Goal: Task Accomplishment & Management: Manage account settings

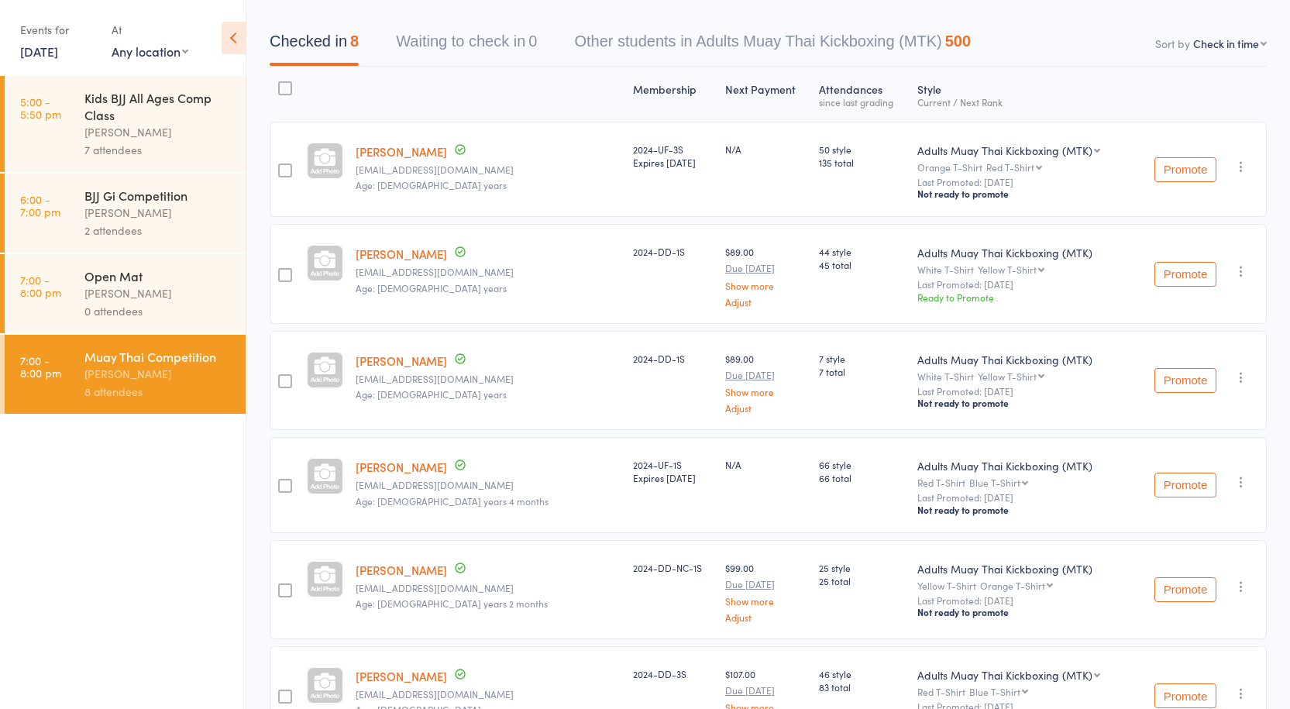
scroll to position [133, 0]
click at [201, 304] on div "0 attendees" at bounding box center [158, 311] width 148 height 18
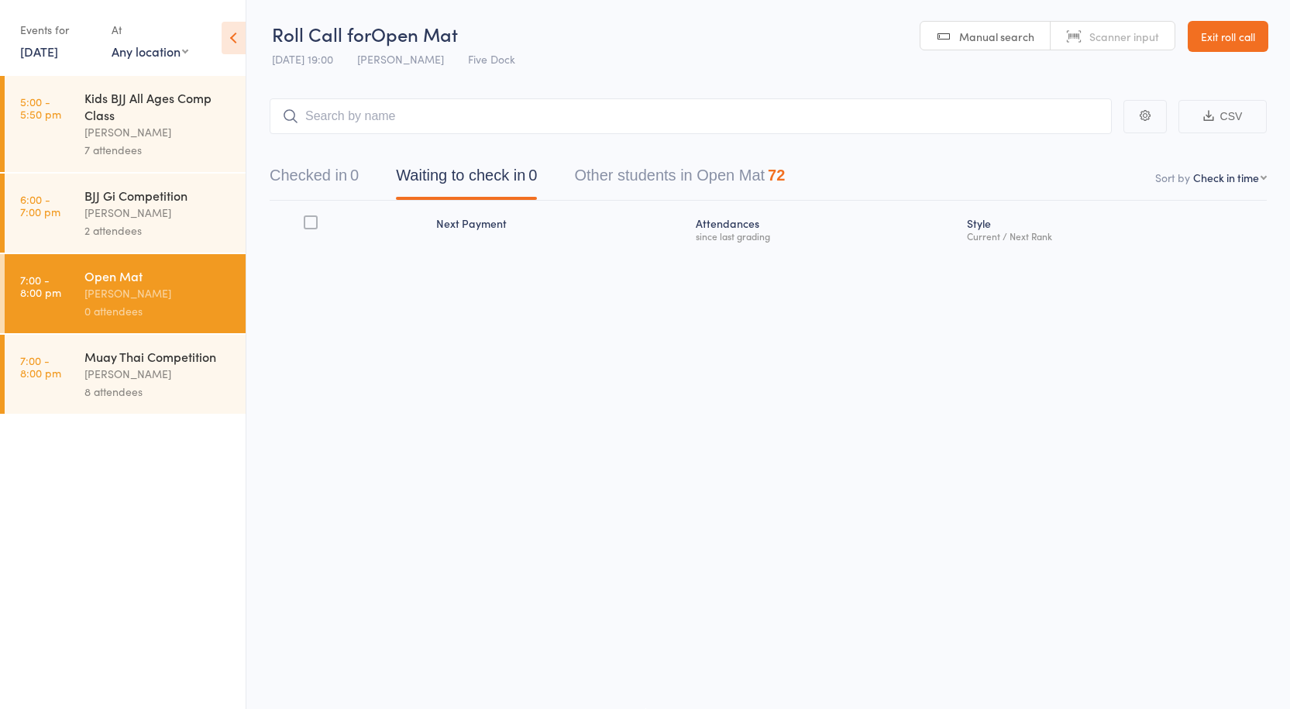
click at [121, 353] on div "Muay Thai Competition" at bounding box center [158, 356] width 148 height 17
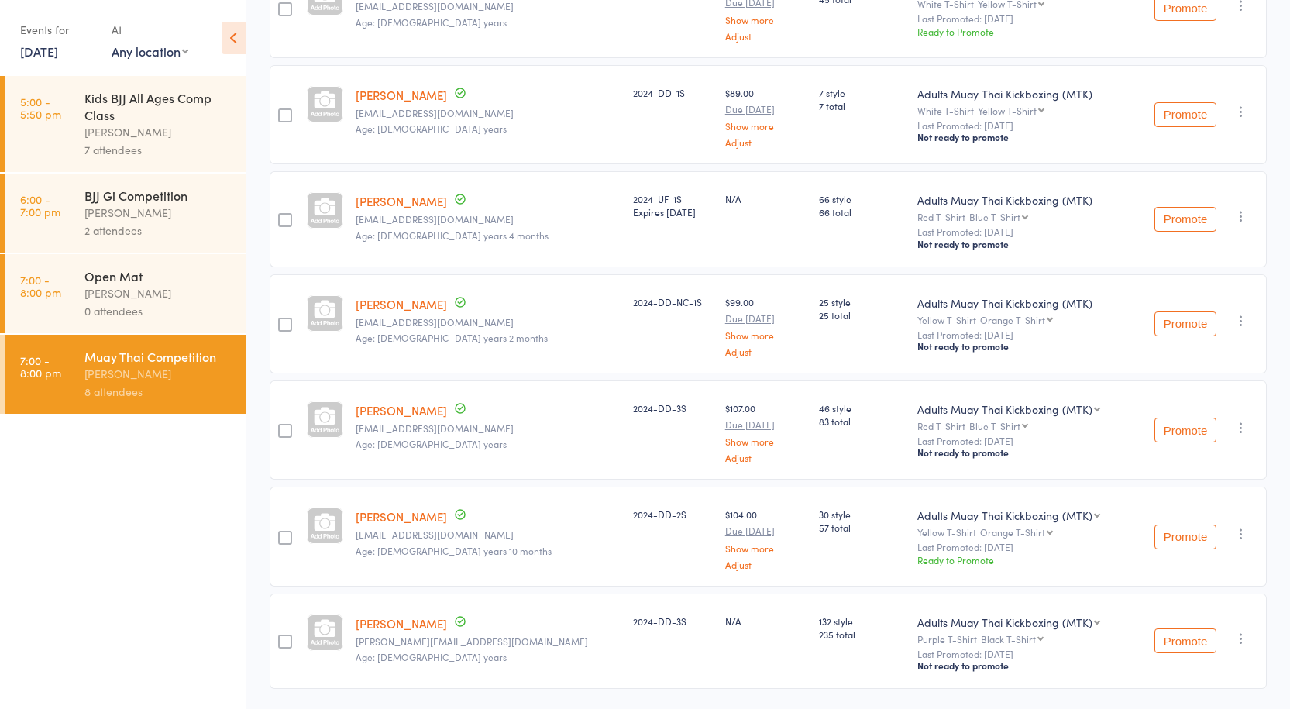
scroll to position [443, 0]
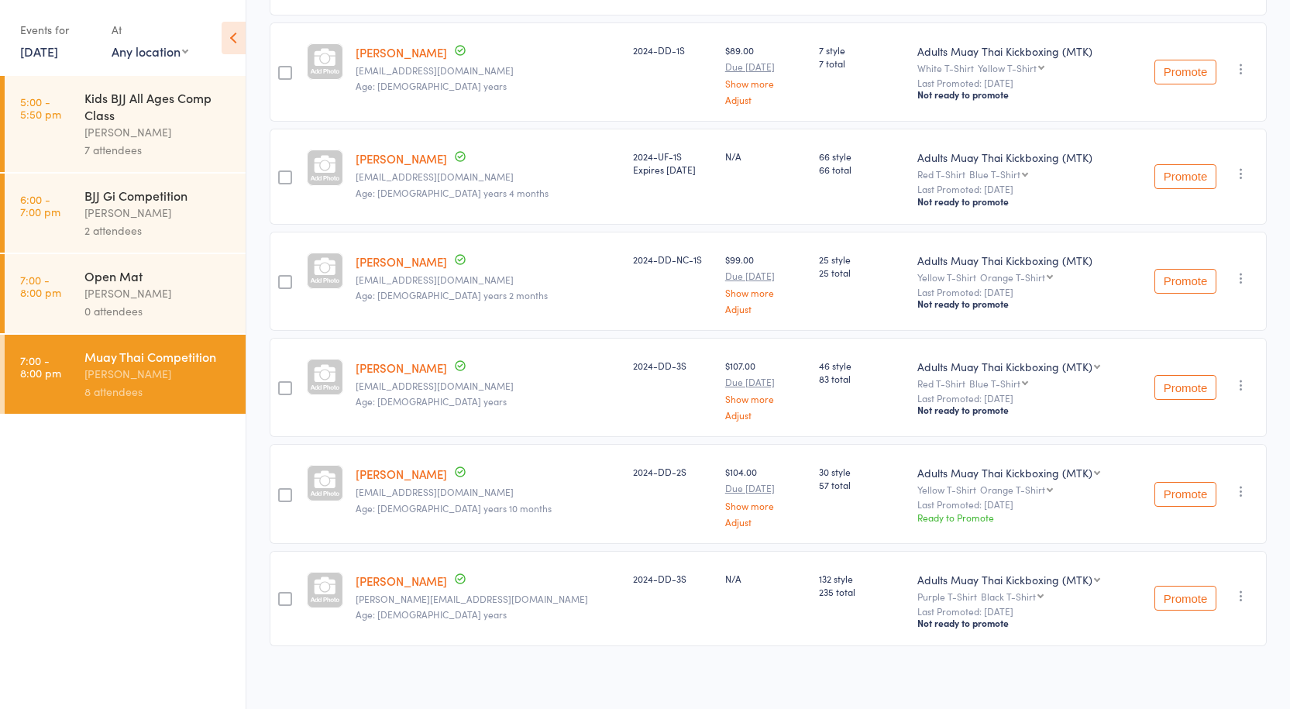
click at [397, 471] on link "[PERSON_NAME]" at bounding box center [401, 474] width 91 height 16
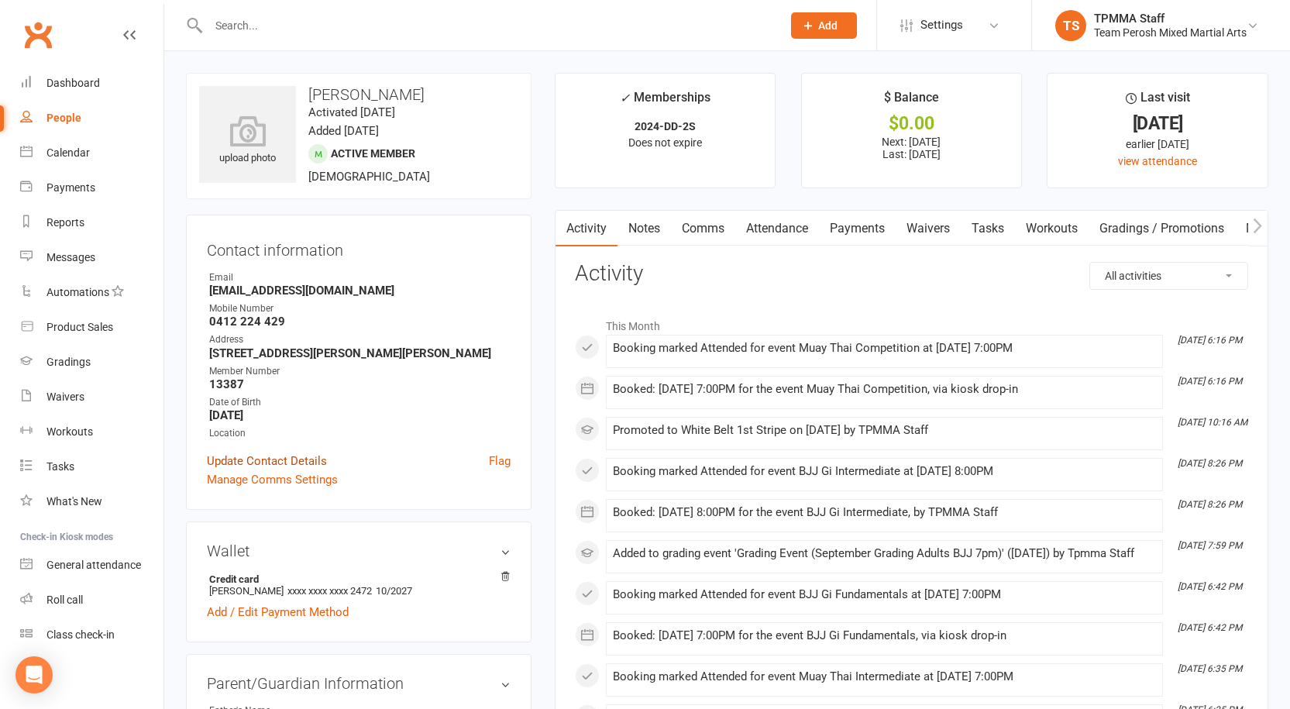
click at [275, 462] on link "Update Contact Details" at bounding box center [267, 461] width 120 height 19
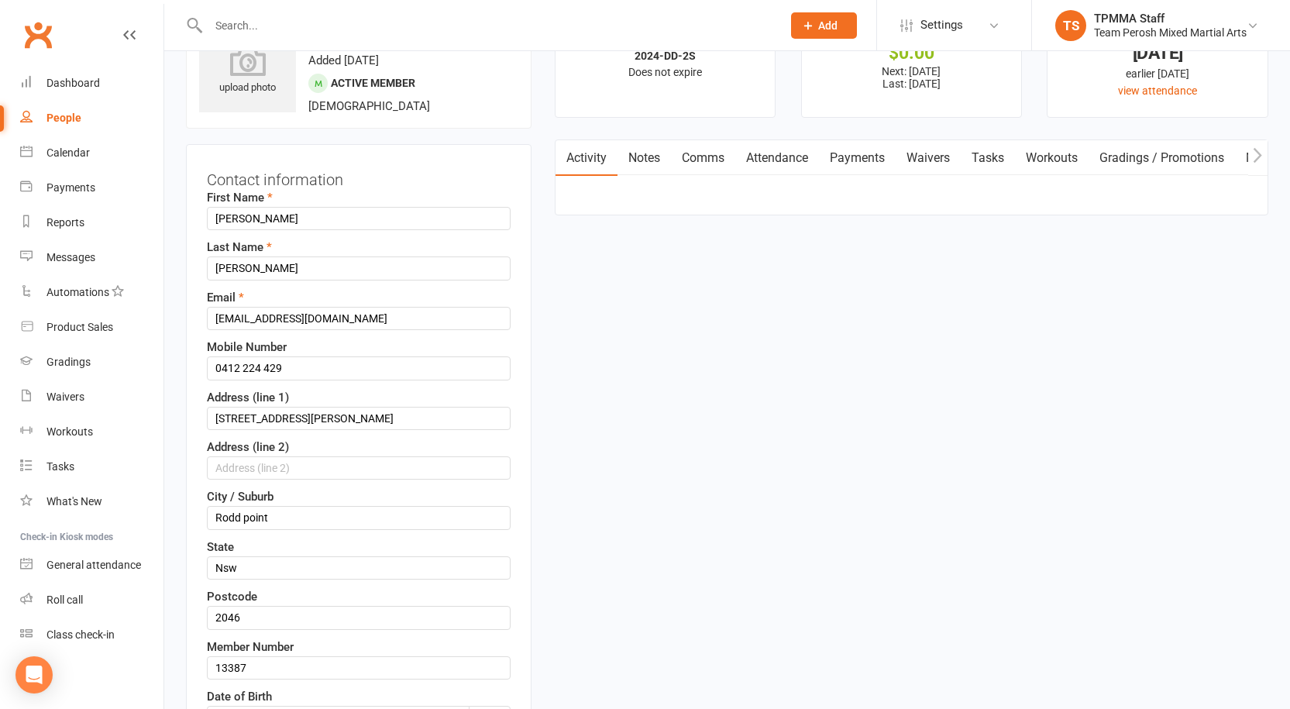
scroll to position [73, 0]
click at [354, 320] on input "[EMAIL_ADDRESS][DOMAIN_NAME]" at bounding box center [359, 315] width 304 height 23
type input "K"
type input "[EMAIL_ADDRESS][DOMAIN_NAME]"
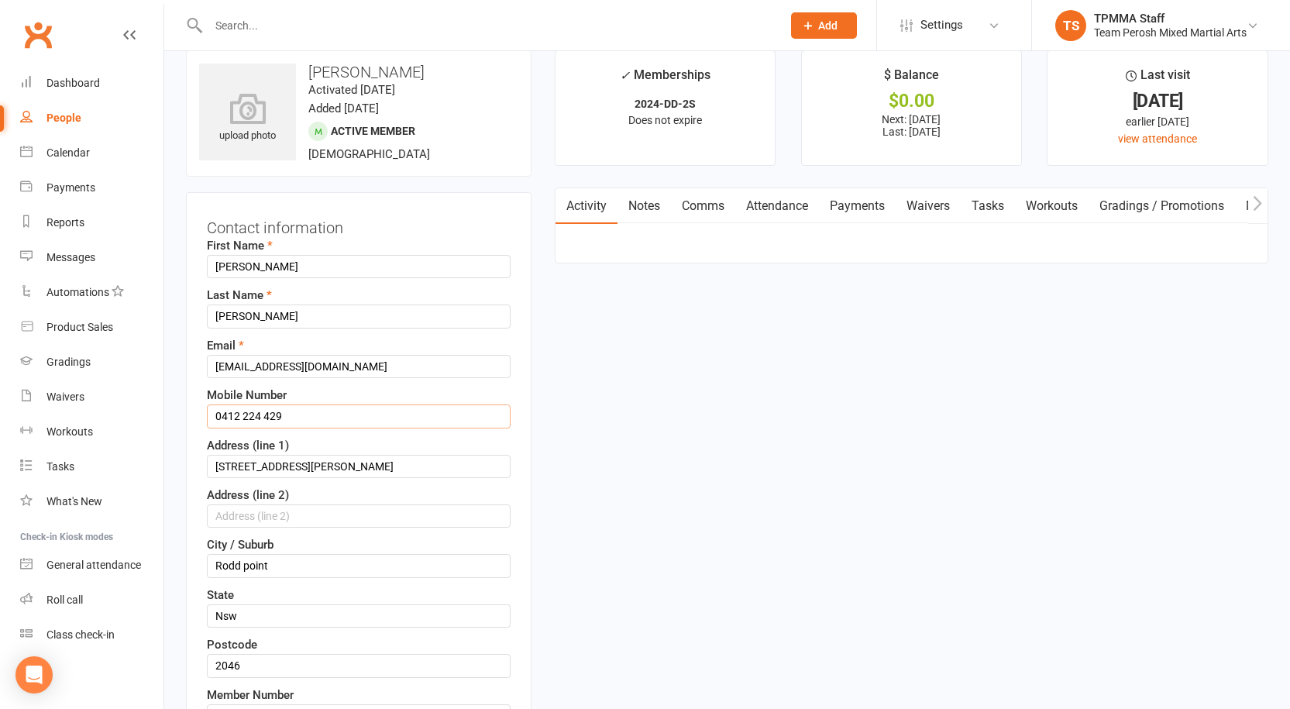
scroll to position [0, 0]
